Goal: Navigation & Orientation: Find specific page/section

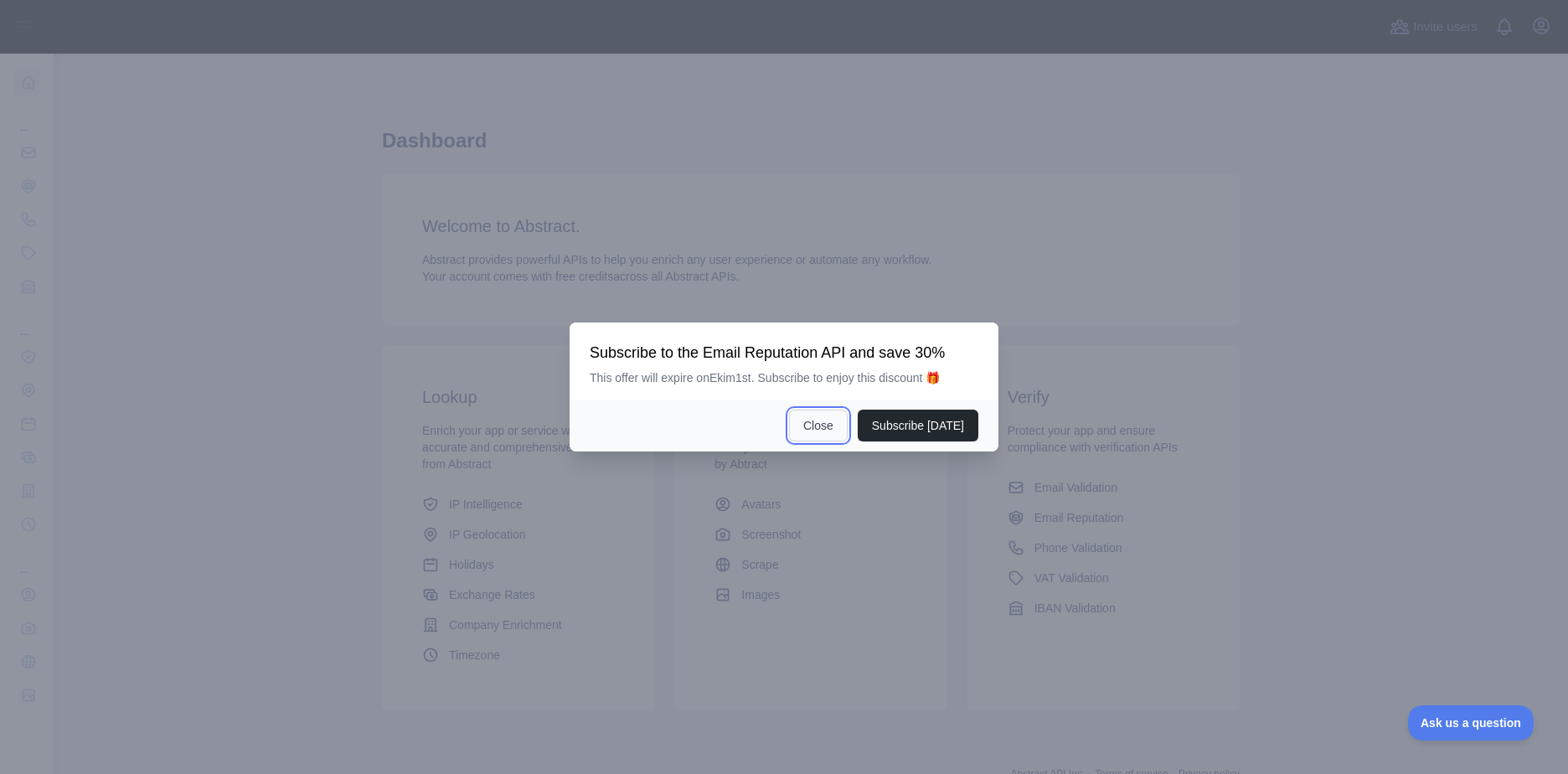
click at [823, 422] on button "Close" at bounding box center [818, 425] width 58 height 32
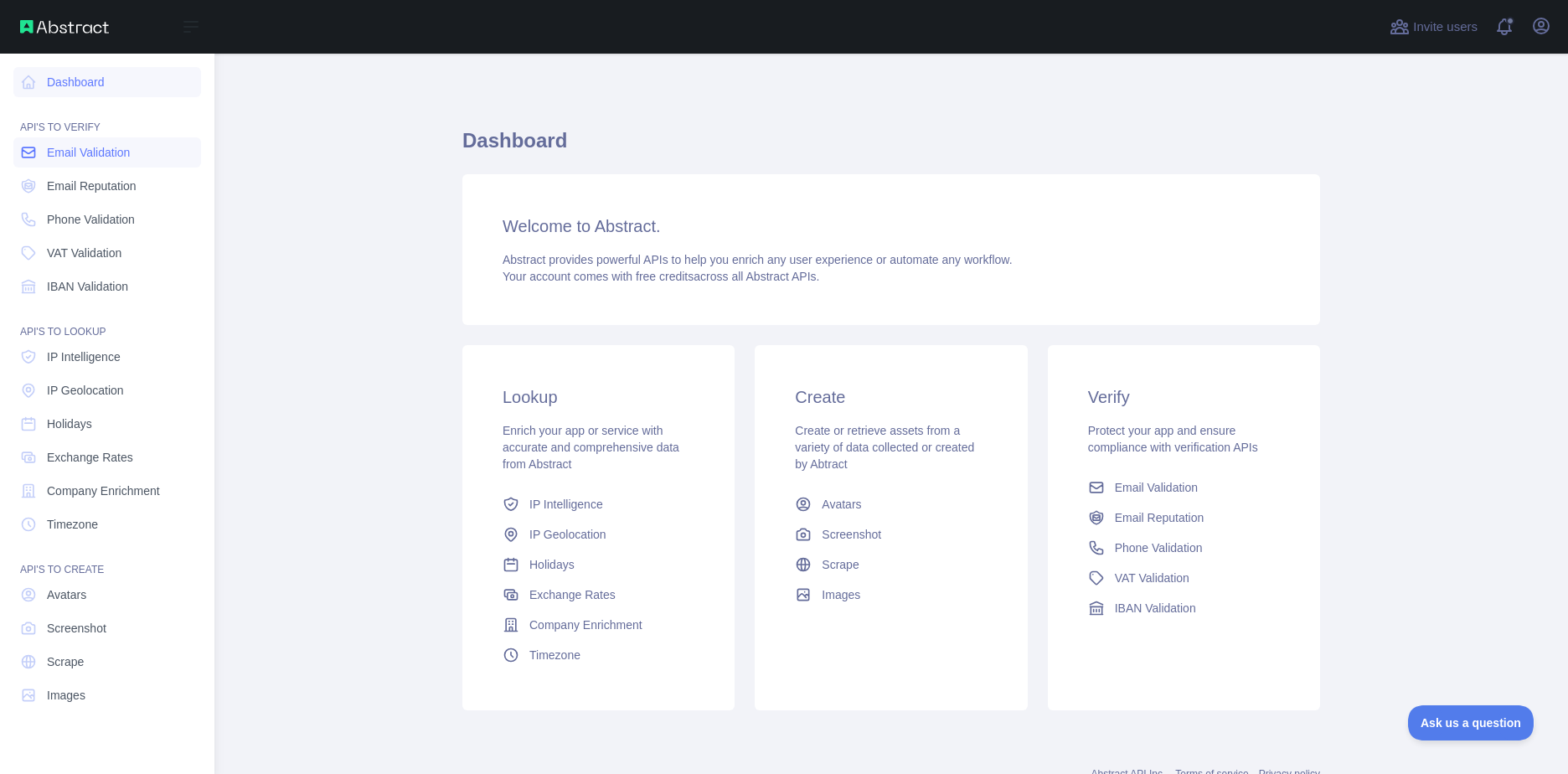
click at [86, 150] on span "Email Validation" at bounding box center [87, 152] width 82 height 16
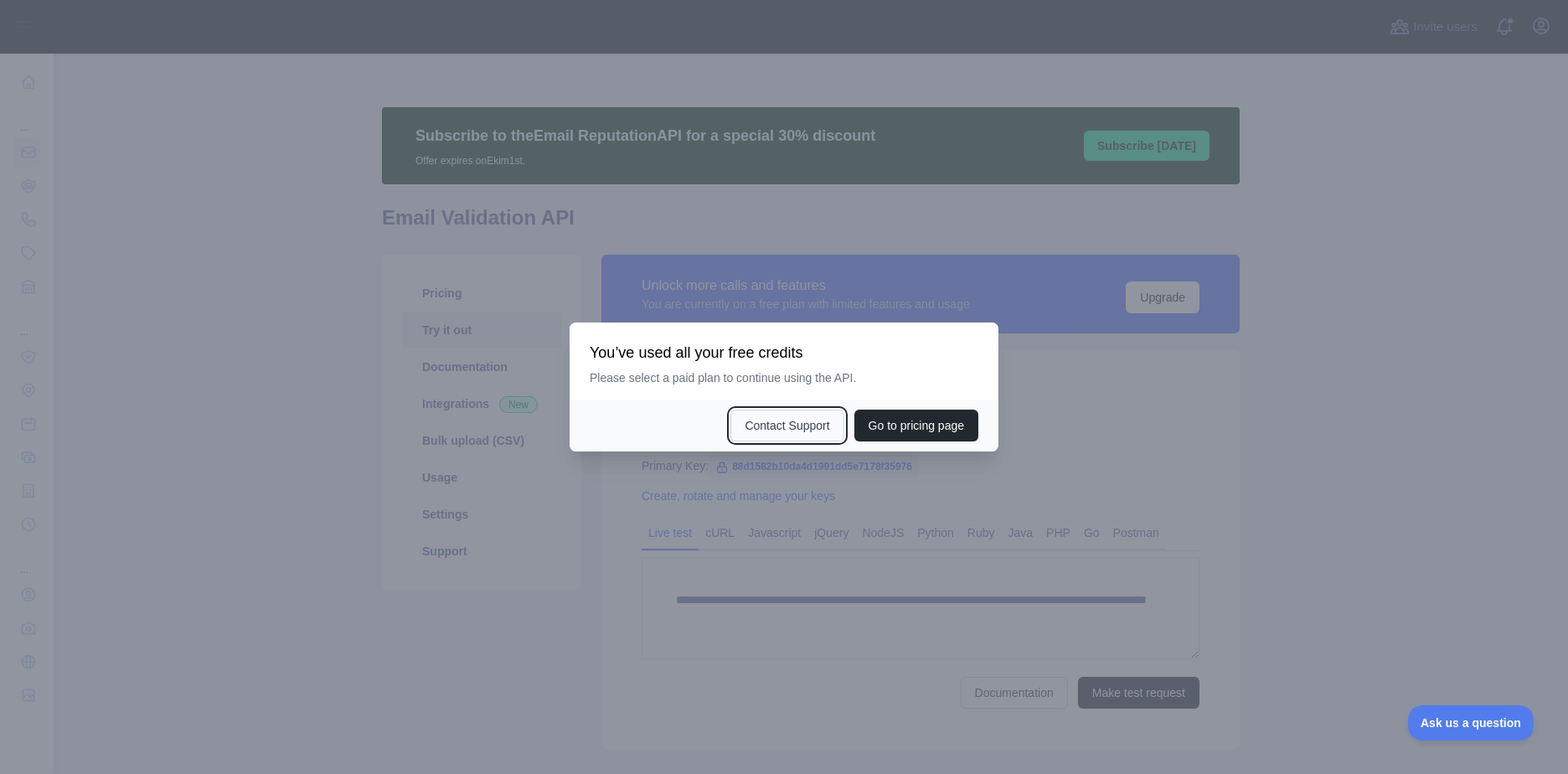
click at [819, 428] on button "Contact Support" at bounding box center [787, 425] width 114 height 32
click at [1026, 378] on div at bounding box center [784, 387] width 1568 height 774
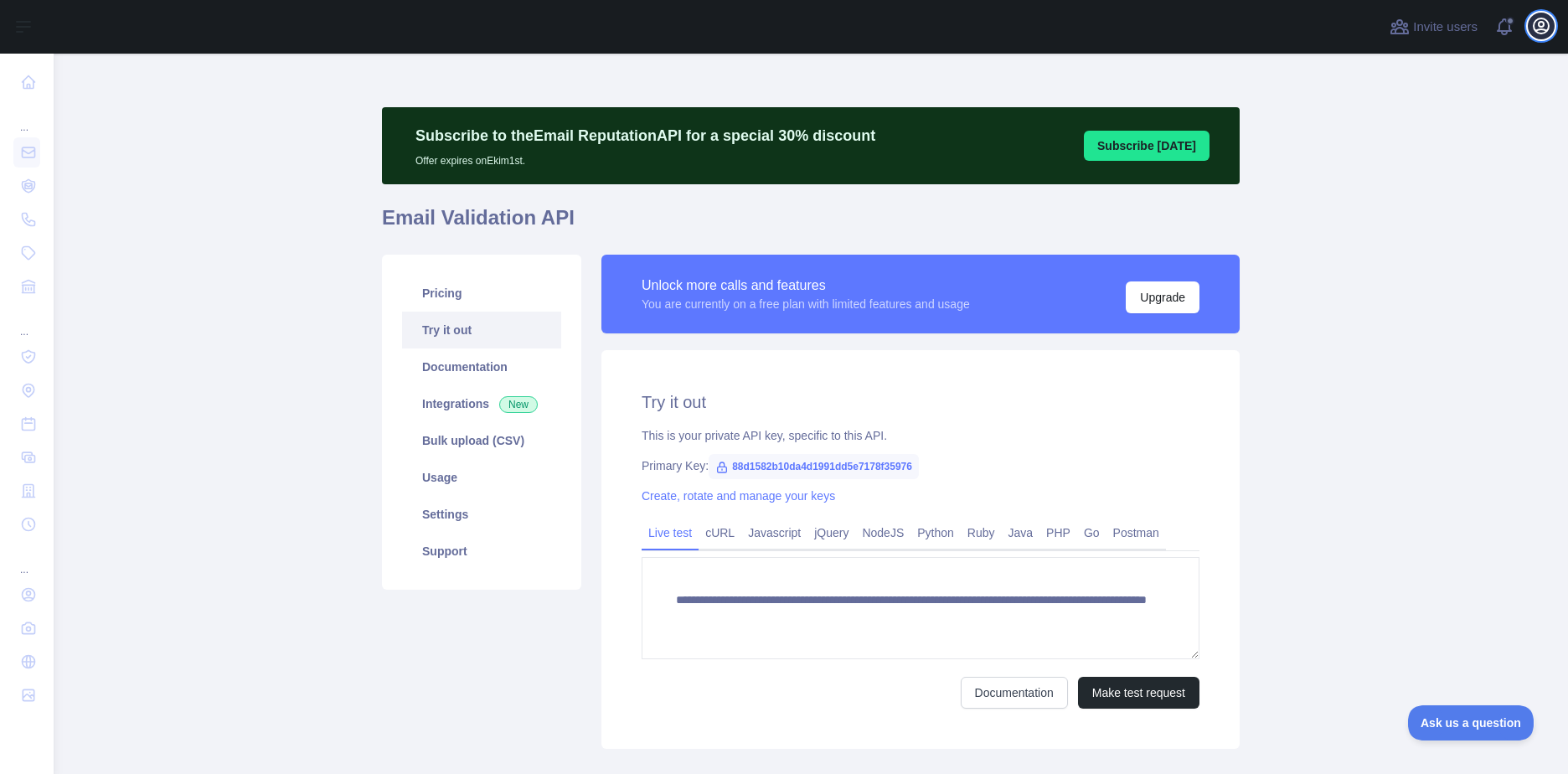
click at [1542, 26] on icon "button" at bounding box center [1542, 26] width 16 height 16
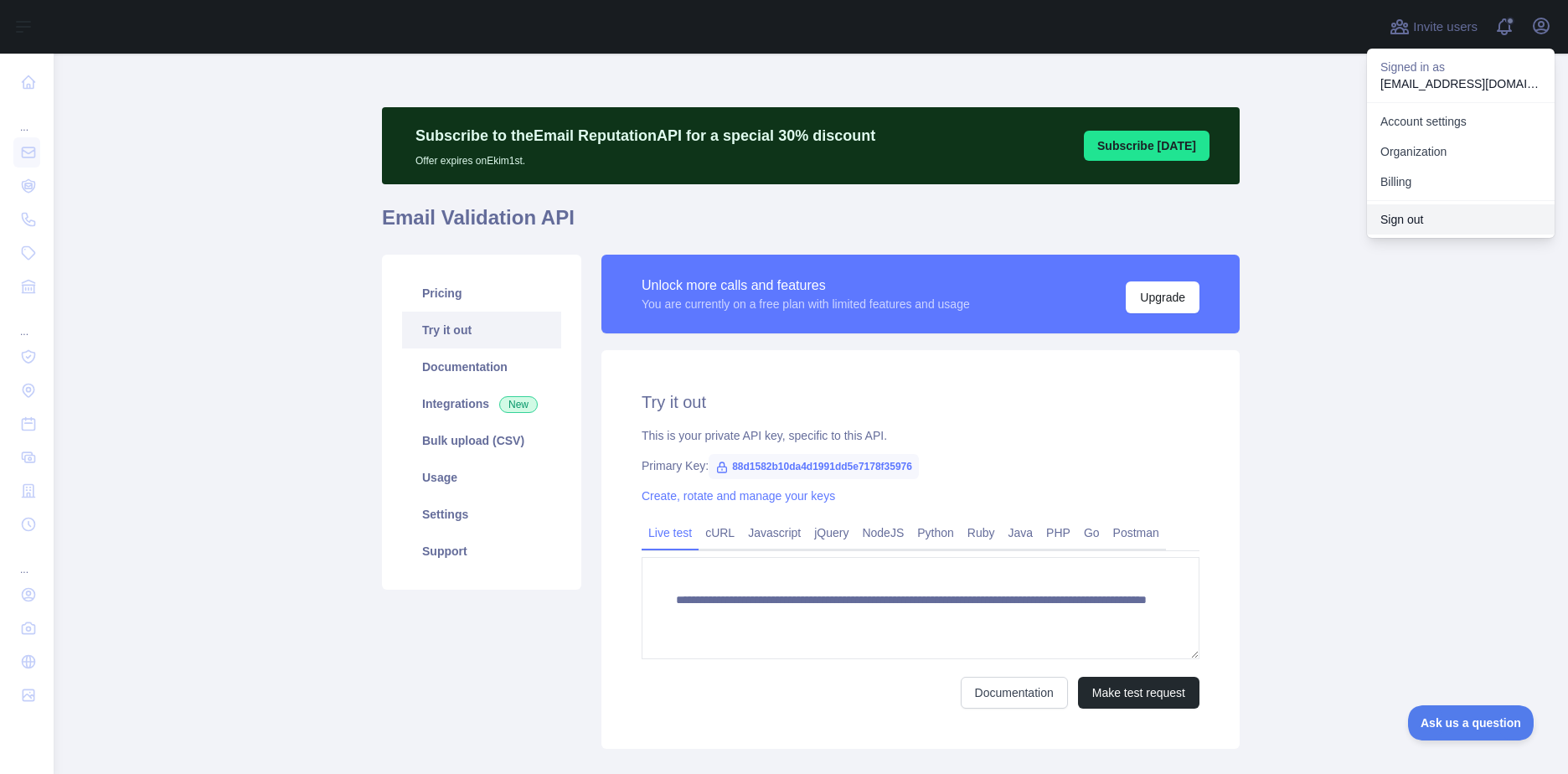
click at [1465, 211] on button "Sign out" at bounding box center [1460, 219] width 187 height 30
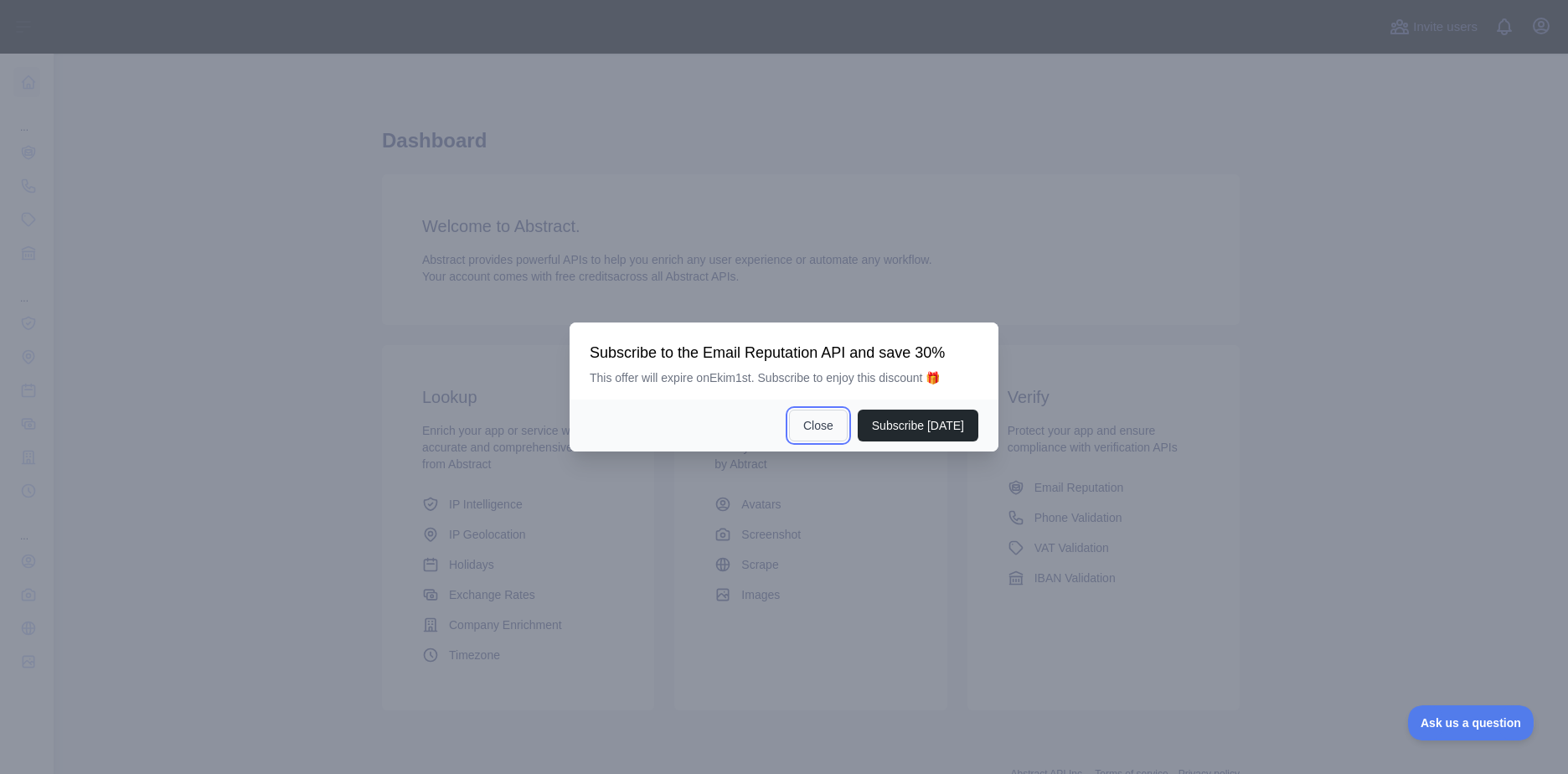
click at [835, 437] on button "Close" at bounding box center [818, 425] width 58 height 32
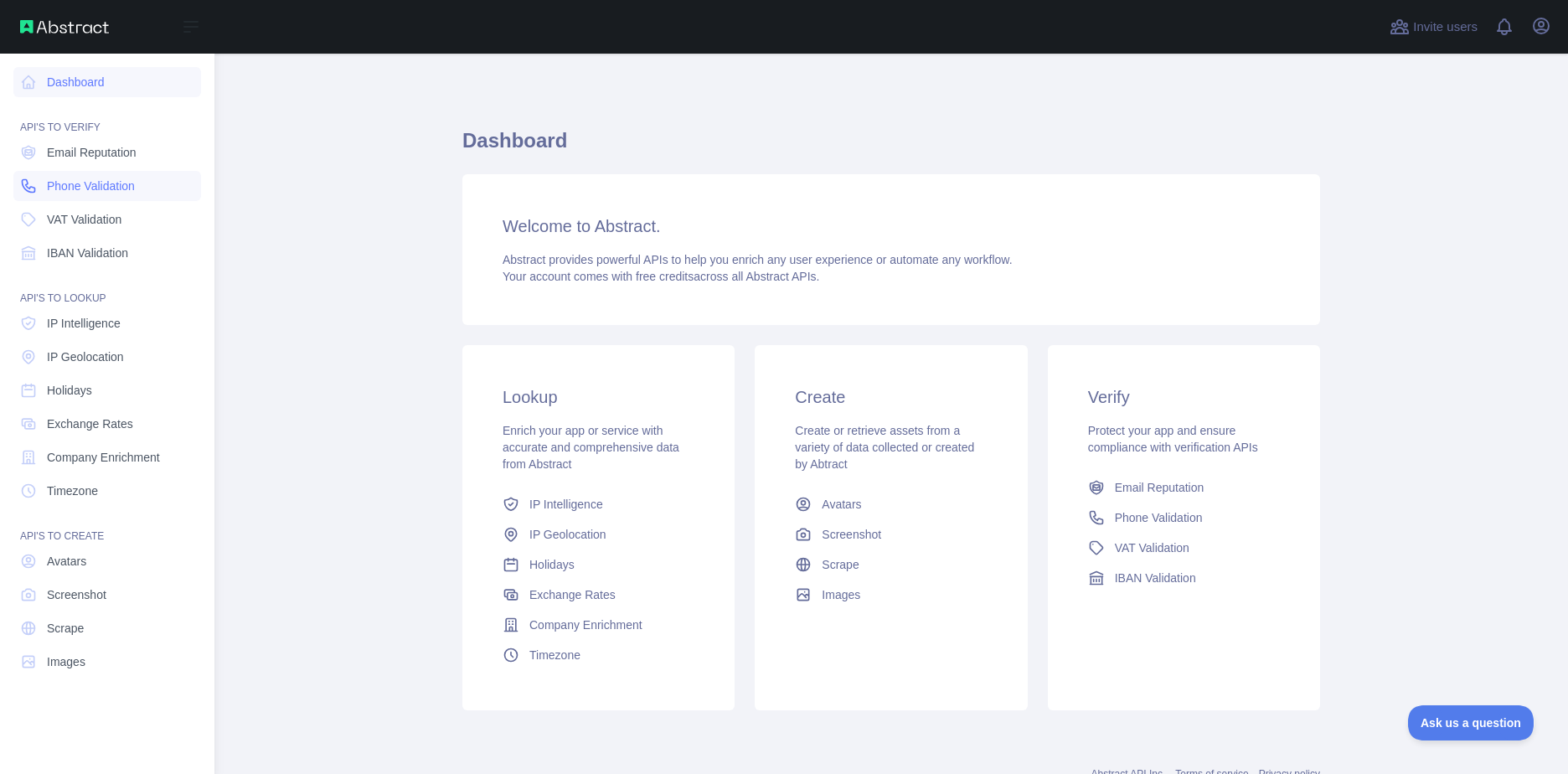
click at [70, 194] on link "Phone Validation" at bounding box center [107, 185] width 187 height 30
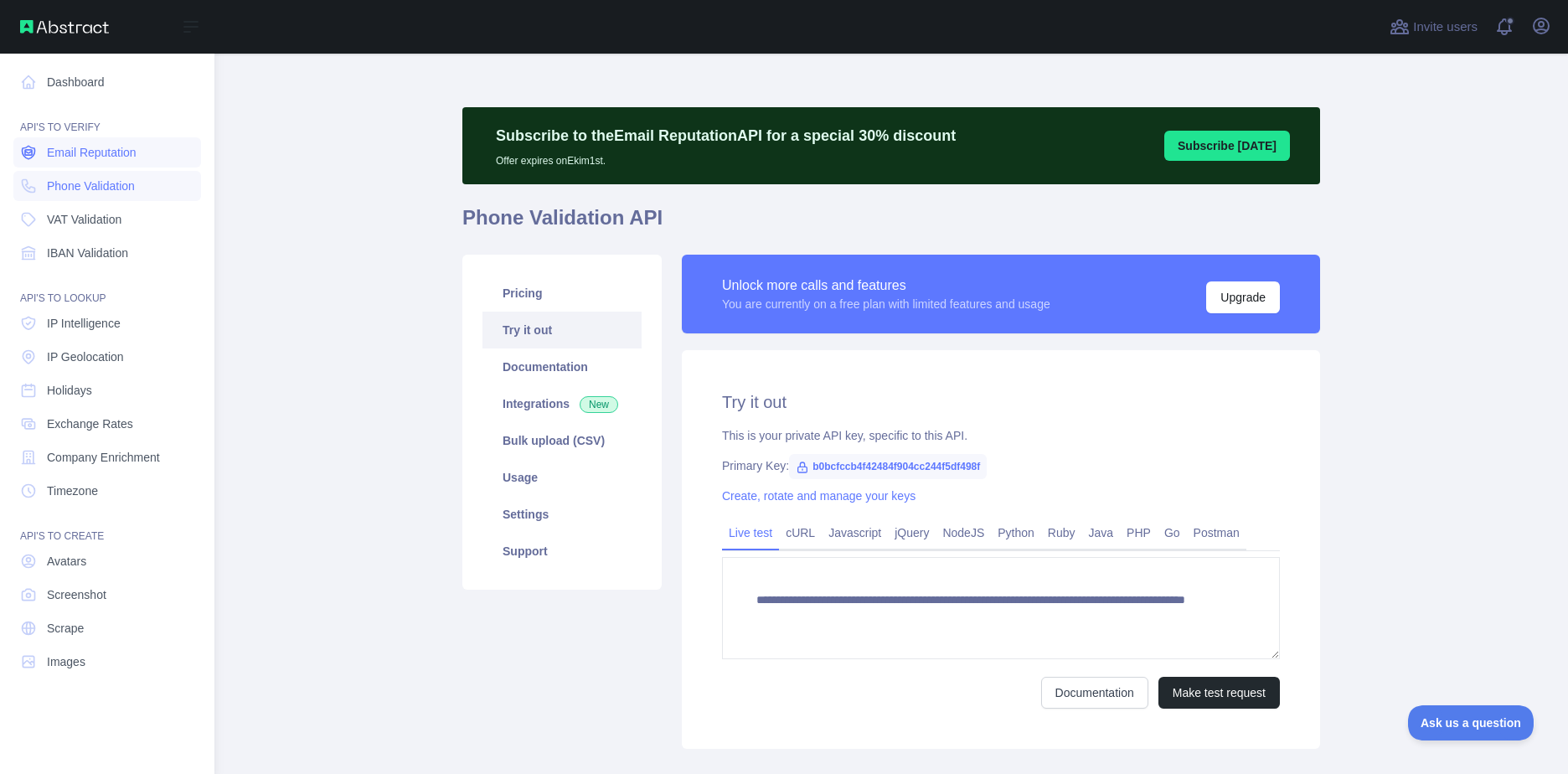
click at [126, 158] on span "Email Reputation" at bounding box center [91, 152] width 89 height 16
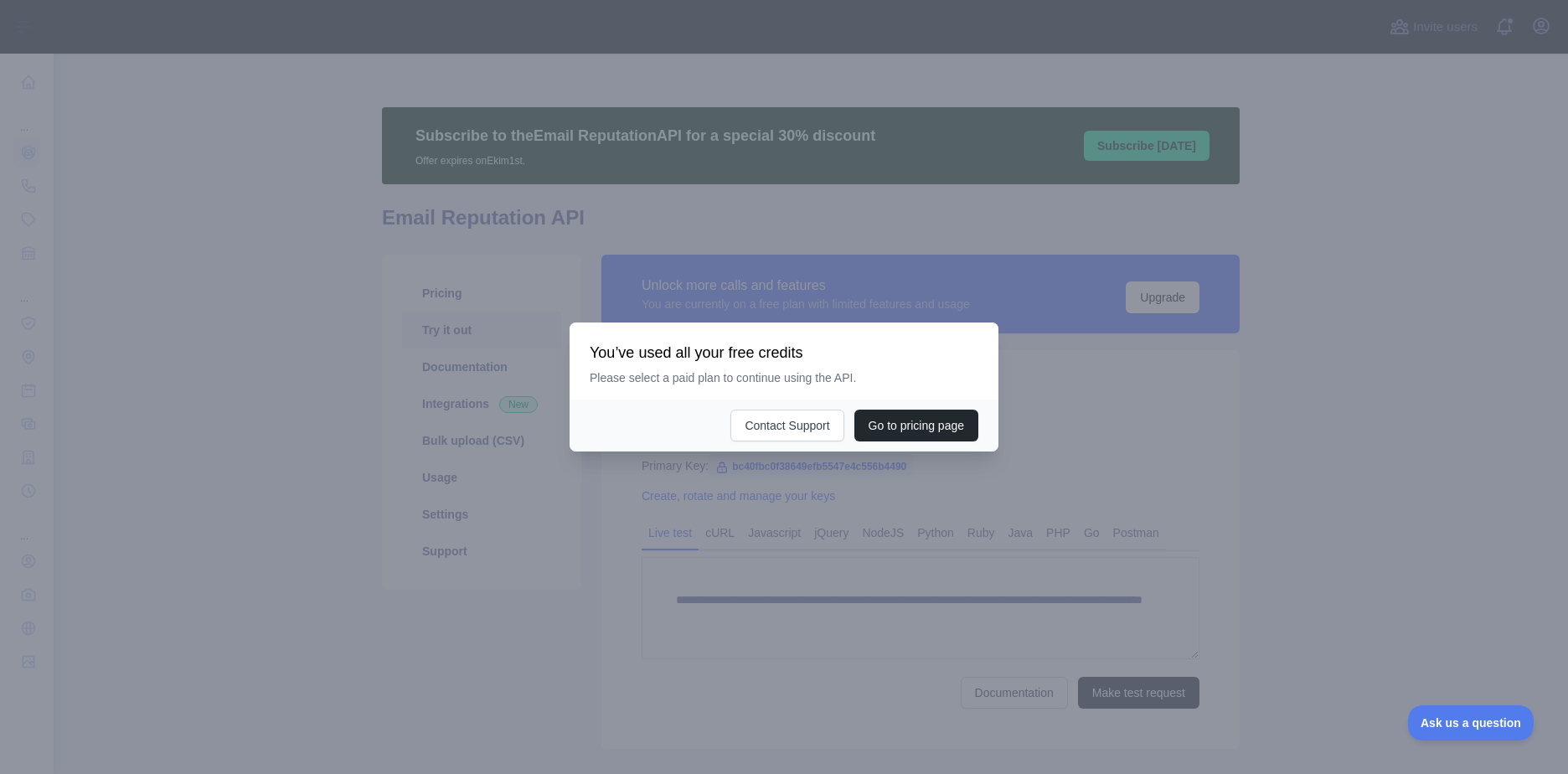
click at [857, 509] on div at bounding box center [784, 387] width 1568 height 774
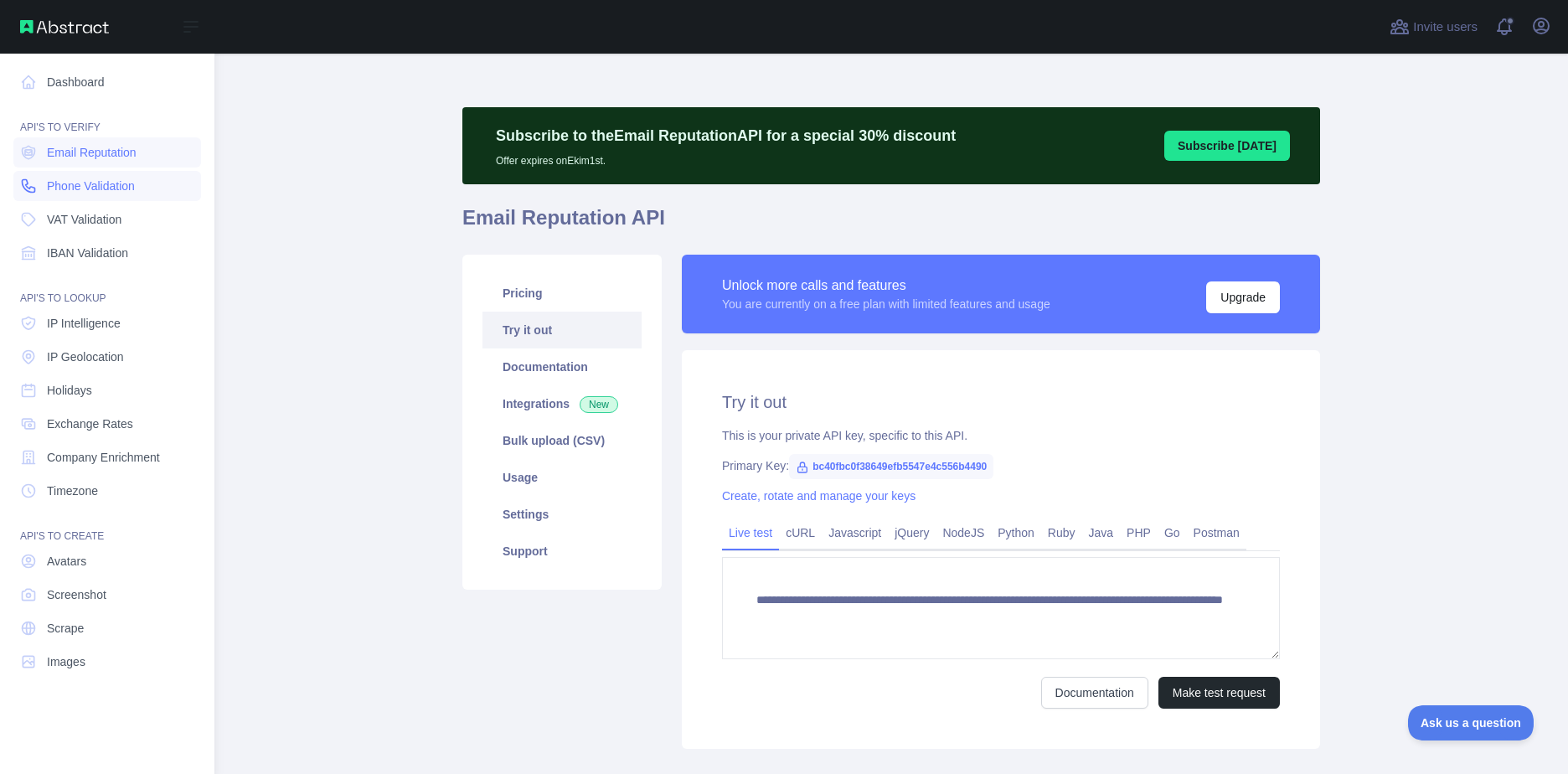
click at [94, 187] on span "Phone Validation" at bounding box center [90, 185] width 88 height 16
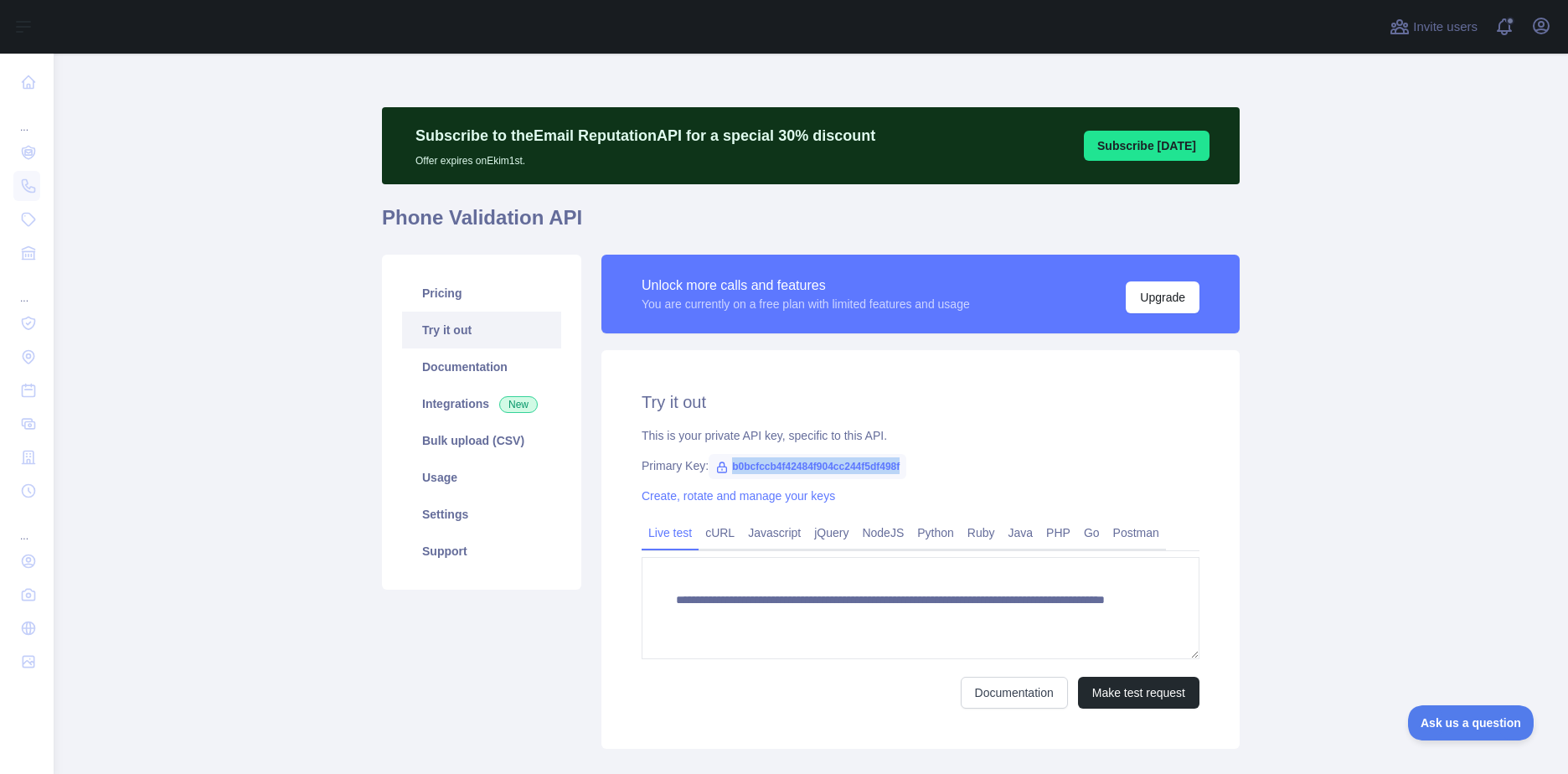
drag, startPoint x: 900, startPoint y: 462, endPoint x: 723, endPoint y: 458, distance: 177.0
click at [719, 457] on div "Primary Key: b0bcfccb4f42484f904cc244f5df498f" at bounding box center [920, 465] width 558 height 16
copy span "b0bcfccb4f42484f904cc244f5df498f"
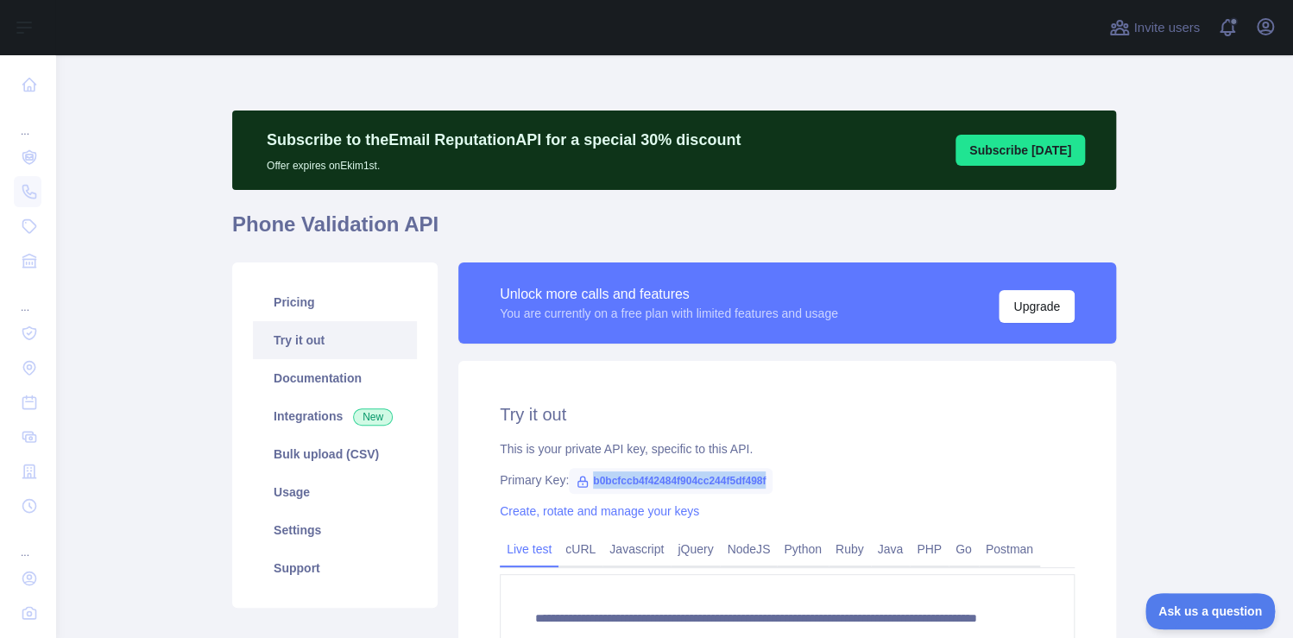
scroll to position [138, 0]
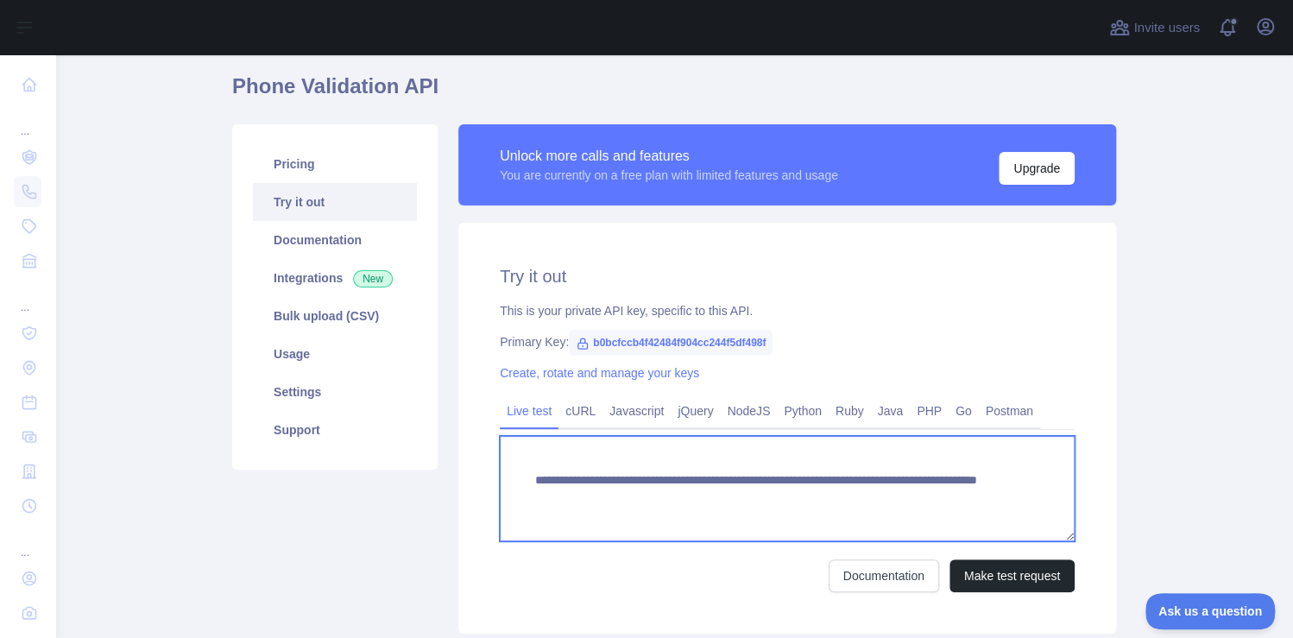
drag, startPoint x: 758, startPoint y: 480, endPoint x: 528, endPoint y: 483, distance: 230.6
click at [528, 483] on textarea "**********" at bounding box center [787, 488] width 575 height 105
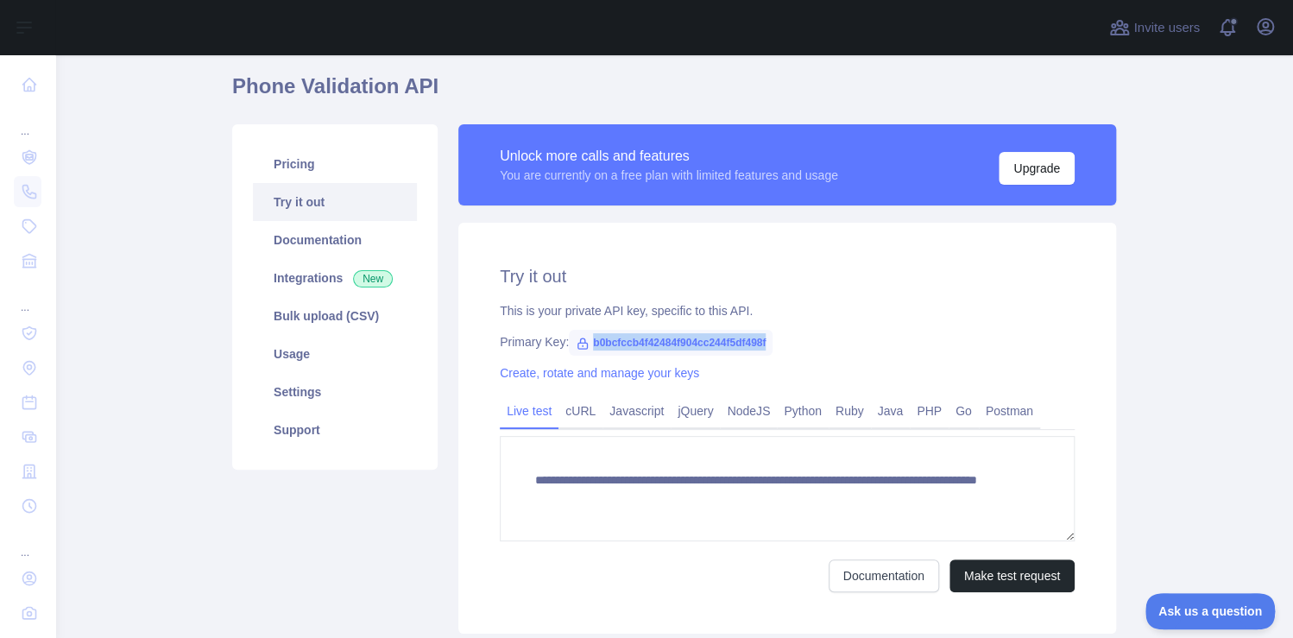
drag, startPoint x: 762, startPoint y: 345, endPoint x: 584, endPoint y: 344, distance: 177.9
click at [584, 344] on span "b0bcfccb4f42484f904cc244f5df498f" at bounding box center [671, 343] width 204 height 26
copy span "b0bcfccb4f42484f904cc244f5df498f"
